Goal: Find specific page/section: Find specific page/section

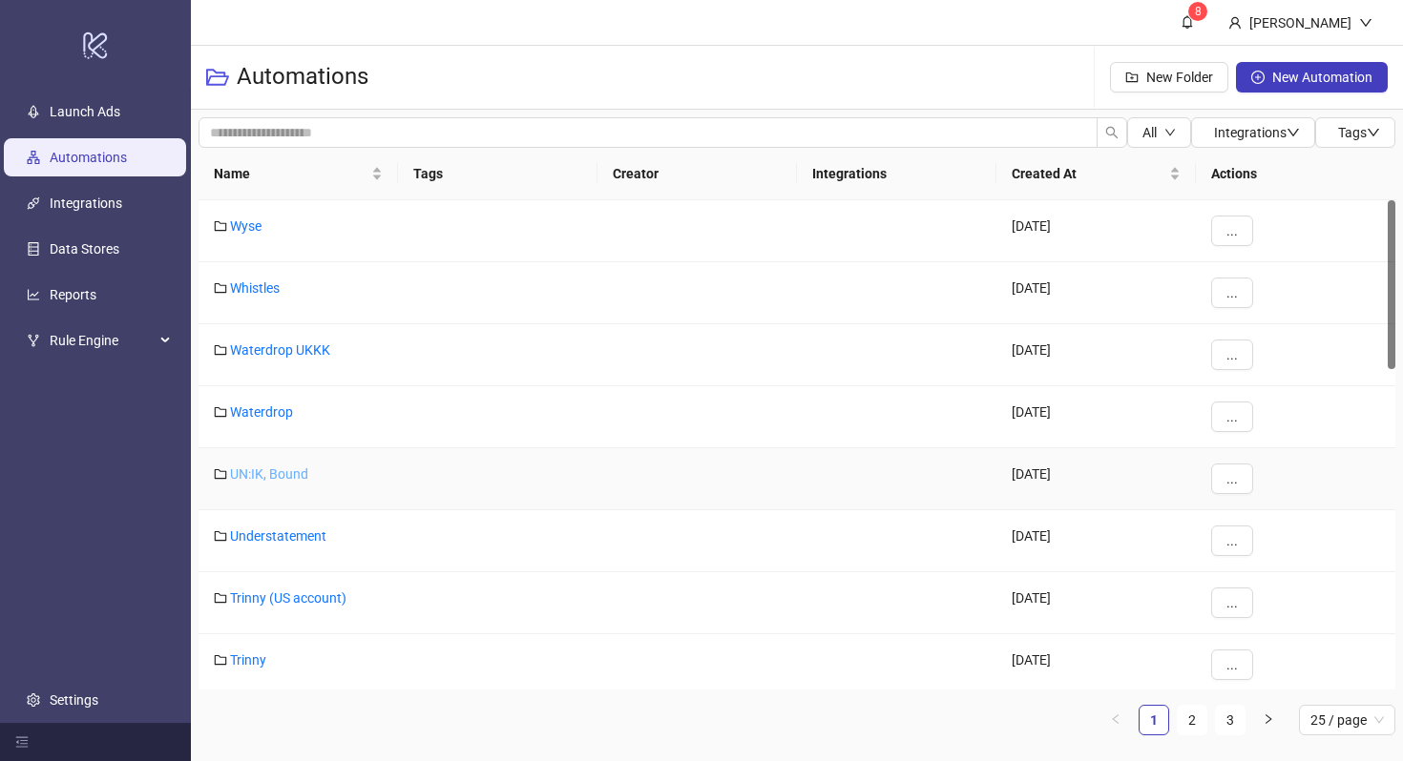
click at [255, 471] on link "UN:IK, Bound" at bounding box center [269, 474] width 78 height 15
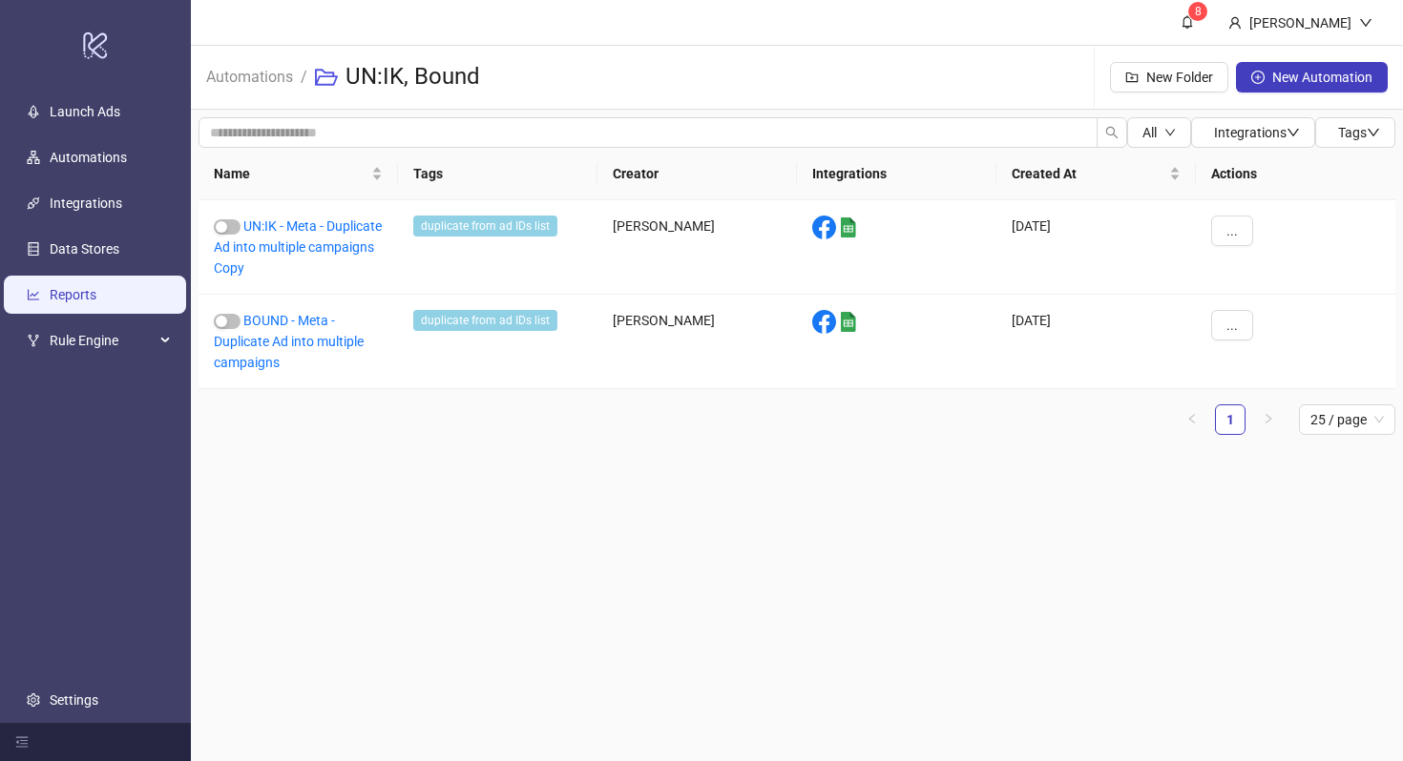
click at [96, 301] on link "Reports" at bounding box center [73, 294] width 47 height 15
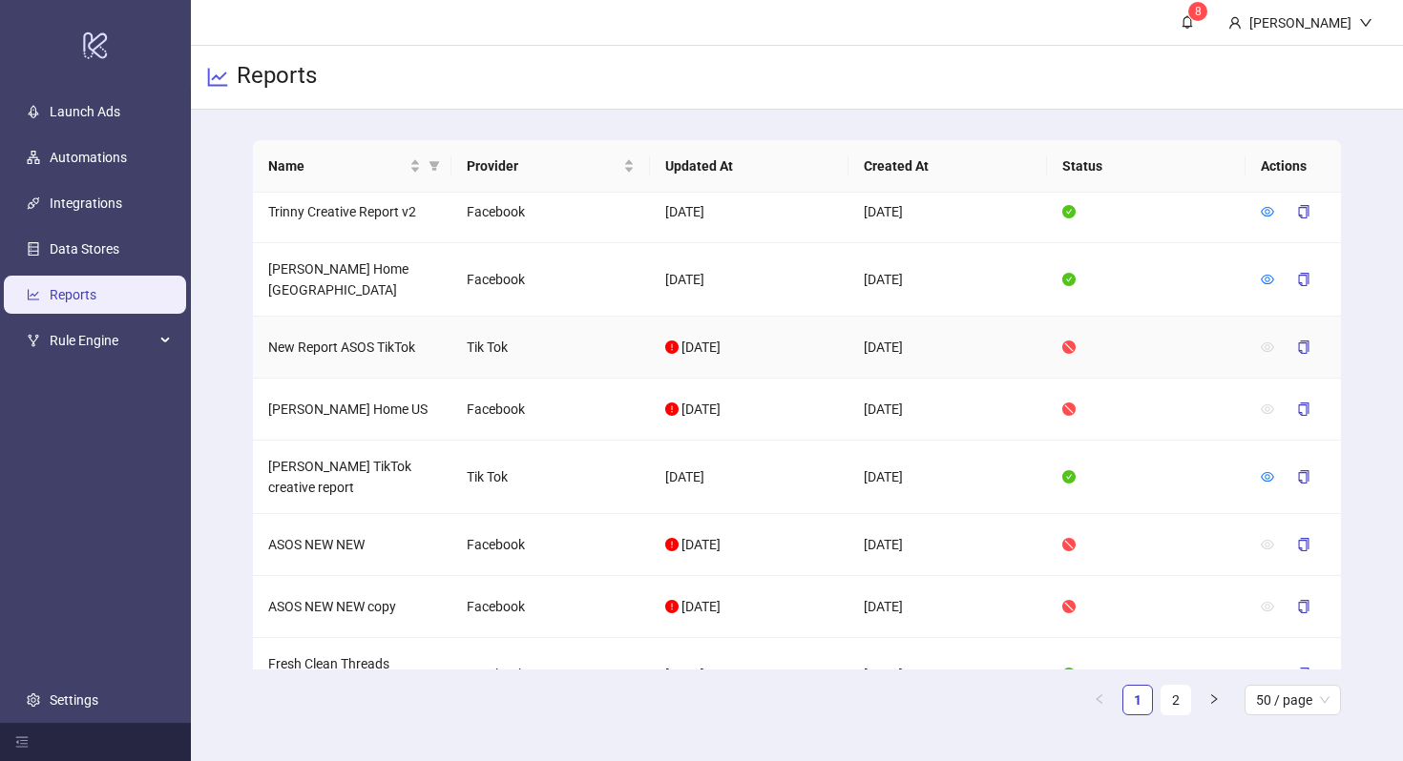
scroll to position [2783, 0]
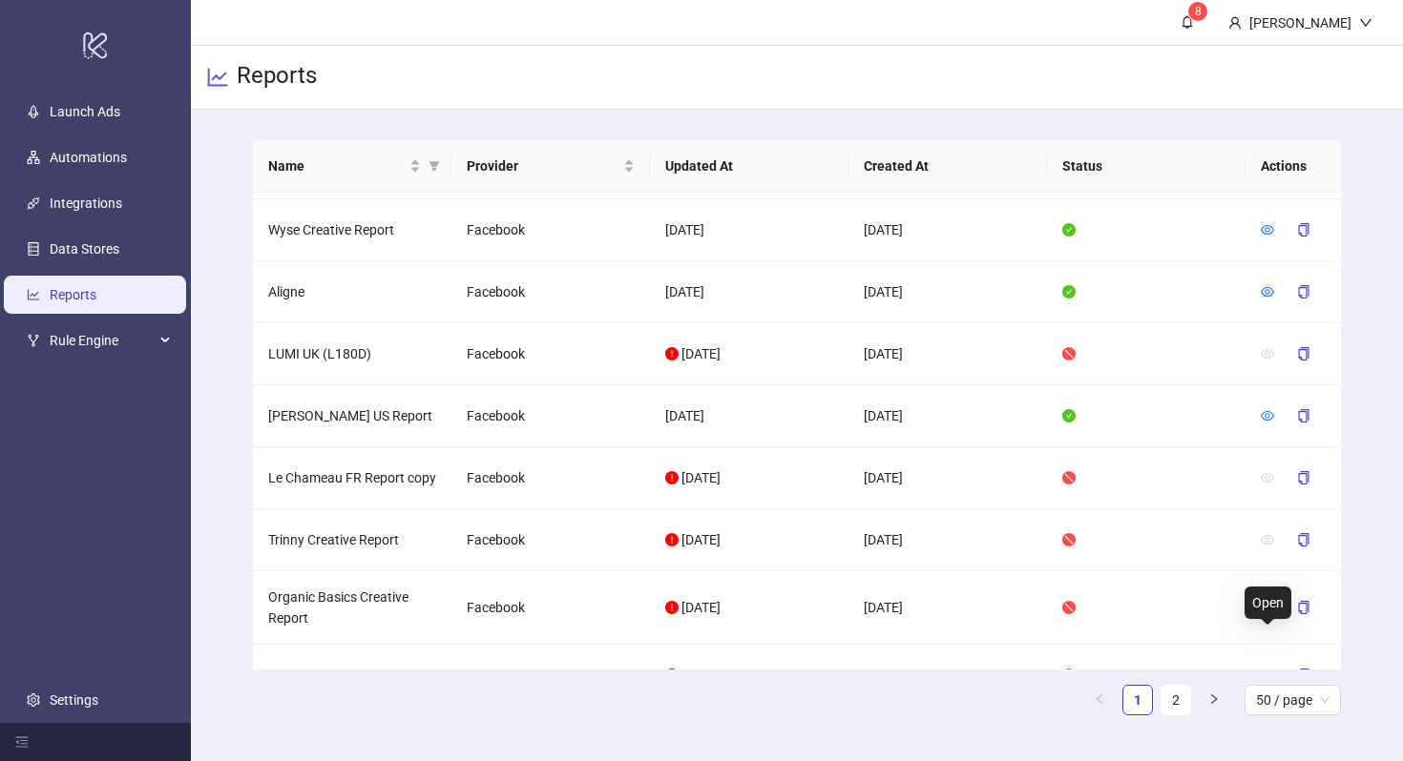
click at [1267, 731] on icon "eye" at bounding box center [1267, 737] width 13 height 13
